Goal: Task Accomplishment & Management: Complete application form

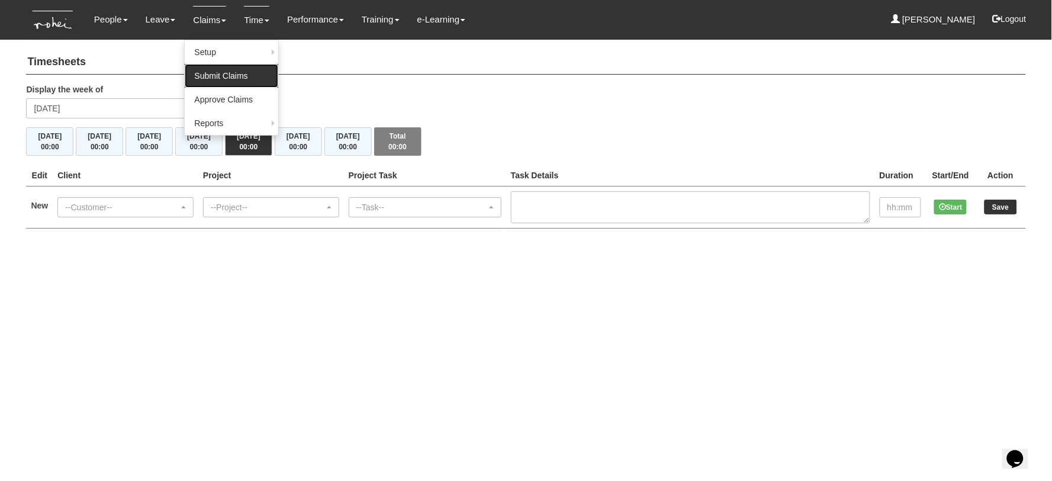
click at [213, 74] on link "Submit Claims" at bounding box center [232, 76] width 94 height 24
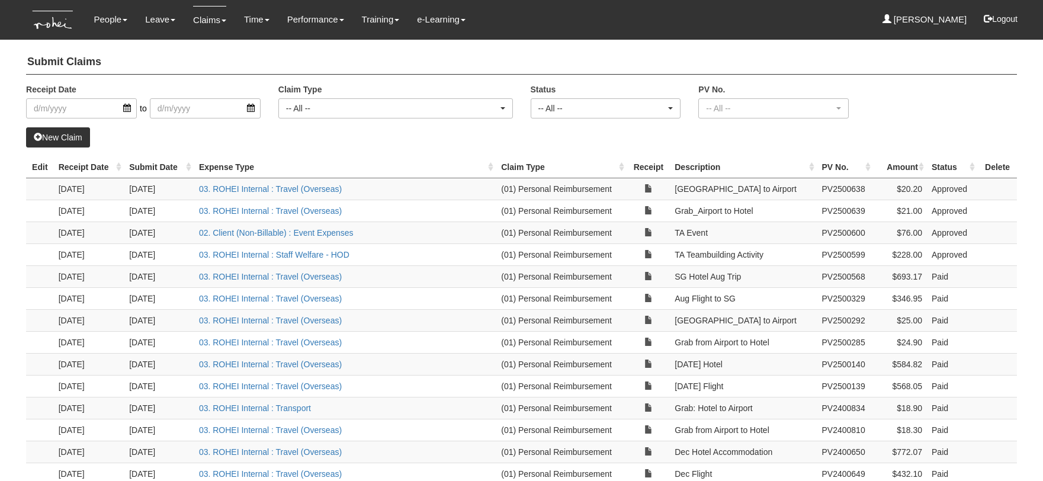
select select "50"
